Goal: Task Accomplishment & Management: Use online tool/utility

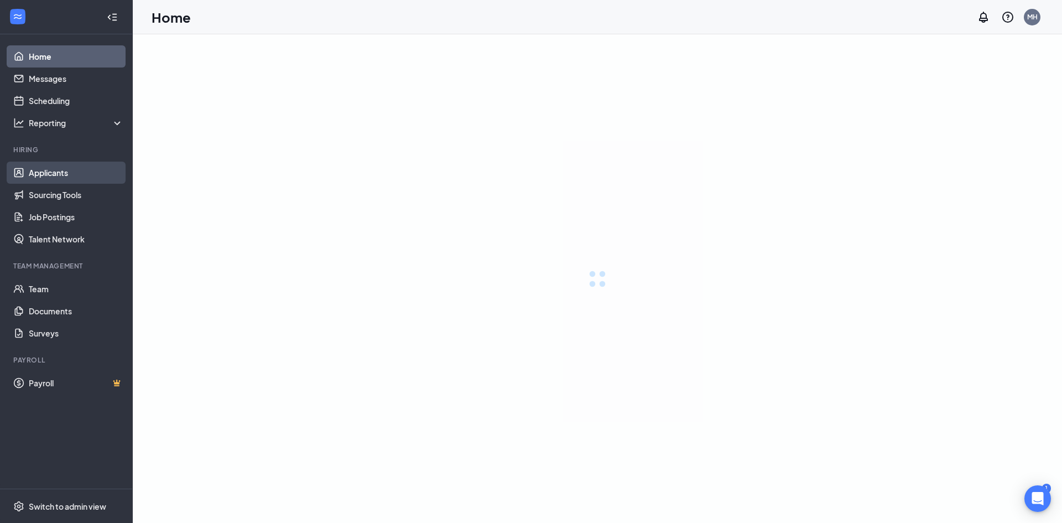
click at [48, 171] on link "Applicants" at bounding box center [76, 172] width 95 height 22
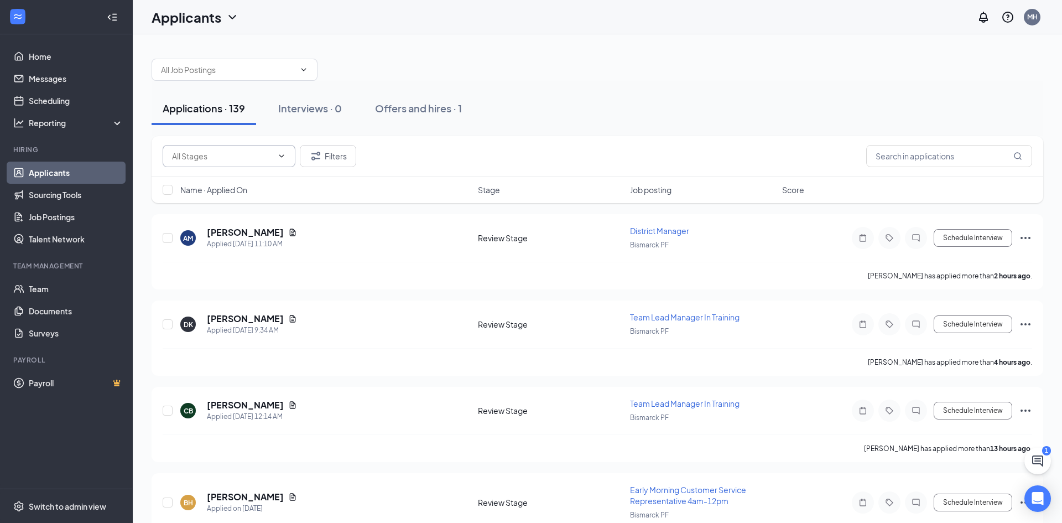
click at [250, 150] on input "text" at bounding box center [222, 156] width 101 height 12
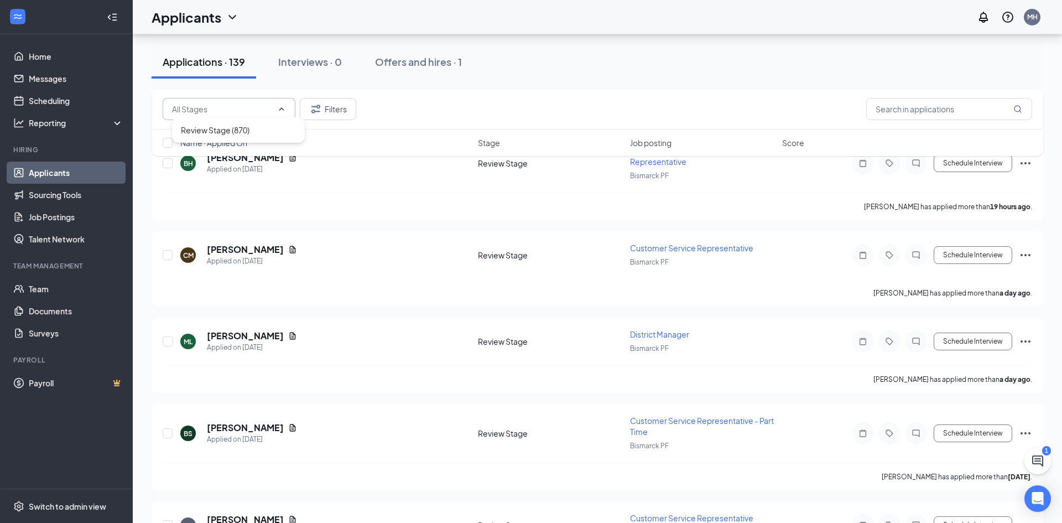
scroll to position [457, 0]
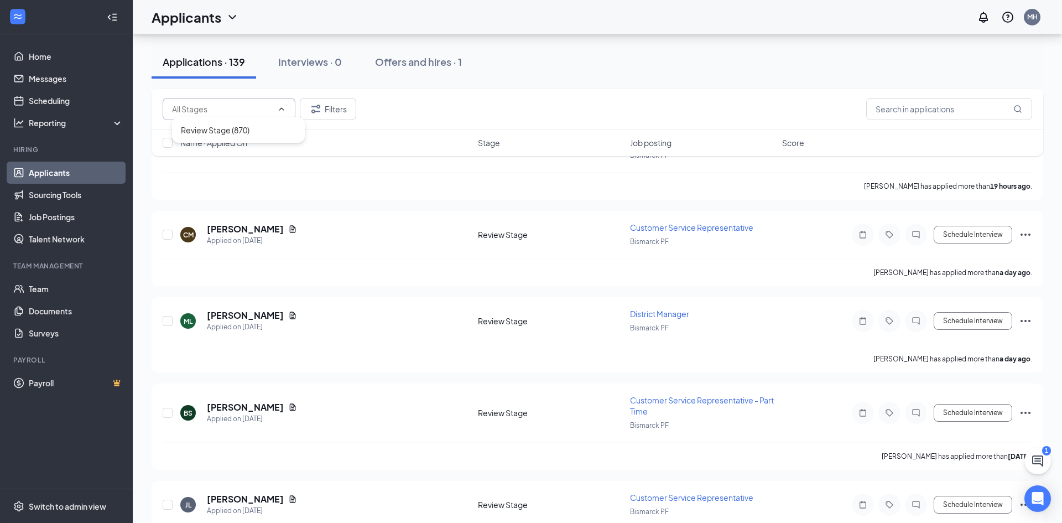
drag, startPoint x: 656, startPoint y: 93, endPoint x: 665, endPoint y: 96, distance: 9.3
click at [659, 95] on div "Review Stage (870) Filters" at bounding box center [597, 109] width 891 height 40
click at [922, 111] on input "text" at bounding box center [949, 109] width 166 height 22
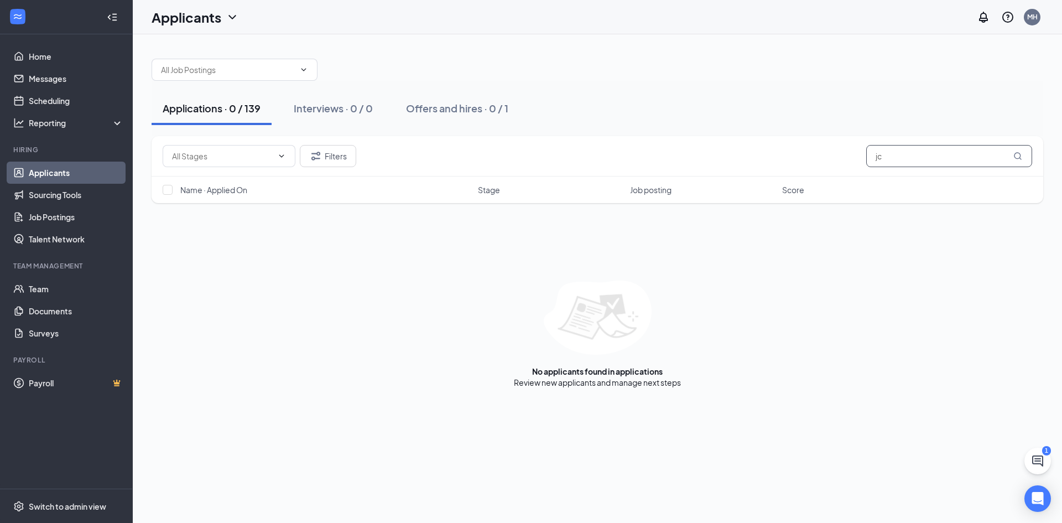
type input "j"
type input "[PERSON_NAME]"
